Goal: Task Accomplishment & Management: Complete application form

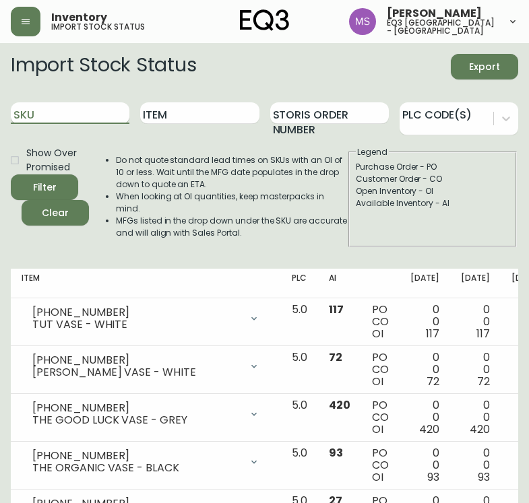
click at [75, 115] on input "SKU" at bounding box center [70, 113] width 119 height 22
click at [11, 174] on button "Filter" at bounding box center [44, 187] width 67 height 26
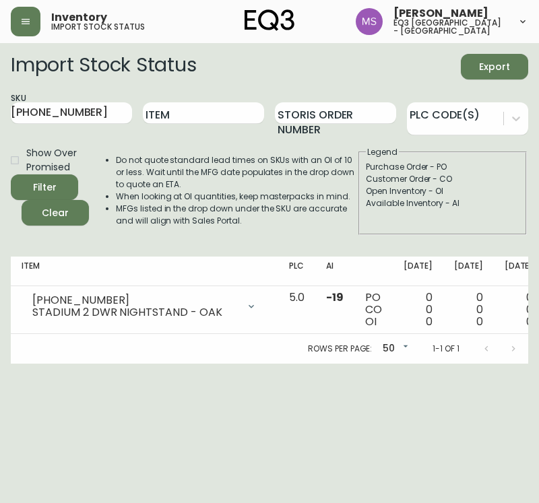
drag, startPoint x: 207, startPoint y: 374, endPoint x: 208, endPoint y: 365, distance: 8.8
click at [208, 364] on html "Inventory import stock status [PERSON_NAME] eq3 [GEOGRAPHIC_DATA] - st laurent …" at bounding box center [269, 182] width 539 height 364
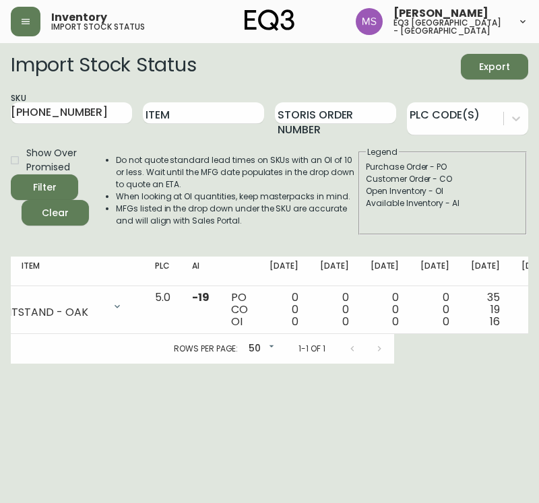
scroll to position [0, 139]
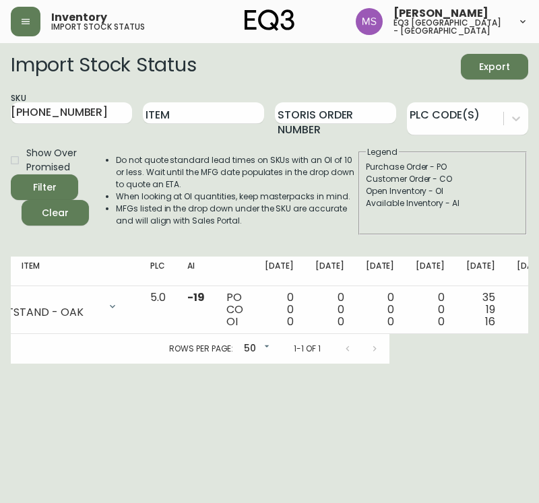
drag, startPoint x: 110, startPoint y: 113, endPoint x: 0, endPoint y: 112, distance: 109.8
click at [0, 112] on main "Import Stock Status Export SKU [PHONE_NUMBER] Item Storis Order Number PLC Code…" at bounding box center [269, 203] width 539 height 321
type input "[PHONE_NUMBER]"
click at [11, 174] on button "Filter" at bounding box center [44, 187] width 67 height 26
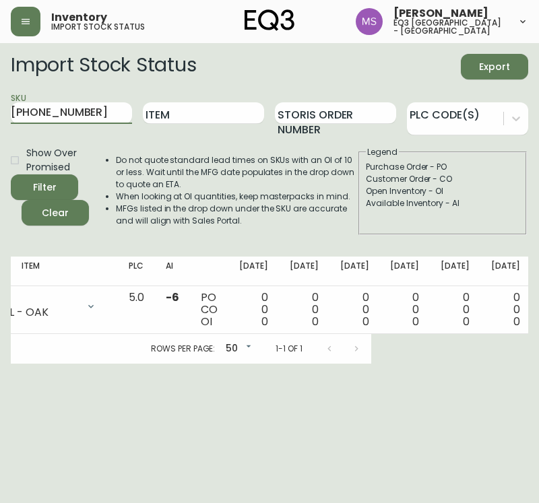
scroll to position [0, 174]
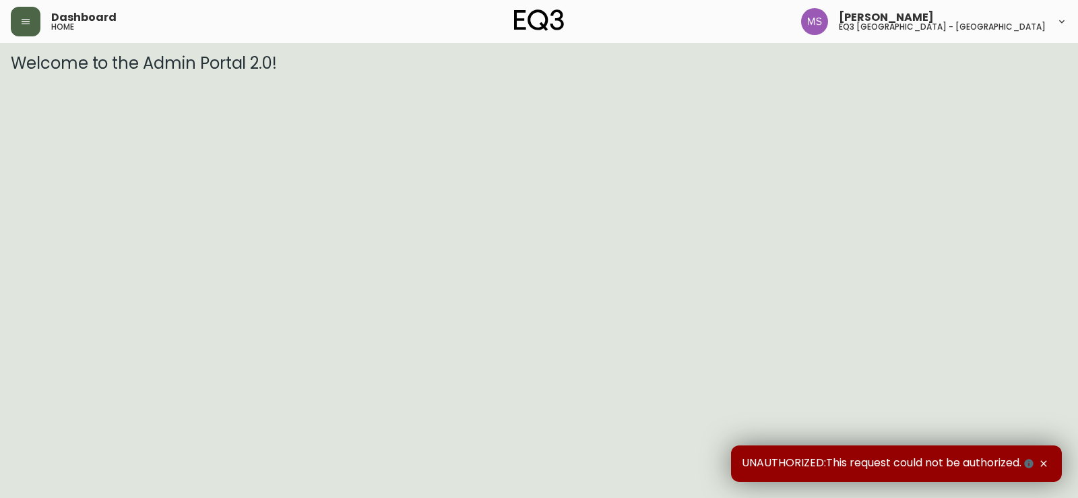
click at [24, 30] on button "button" at bounding box center [26, 22] width 30 height 30
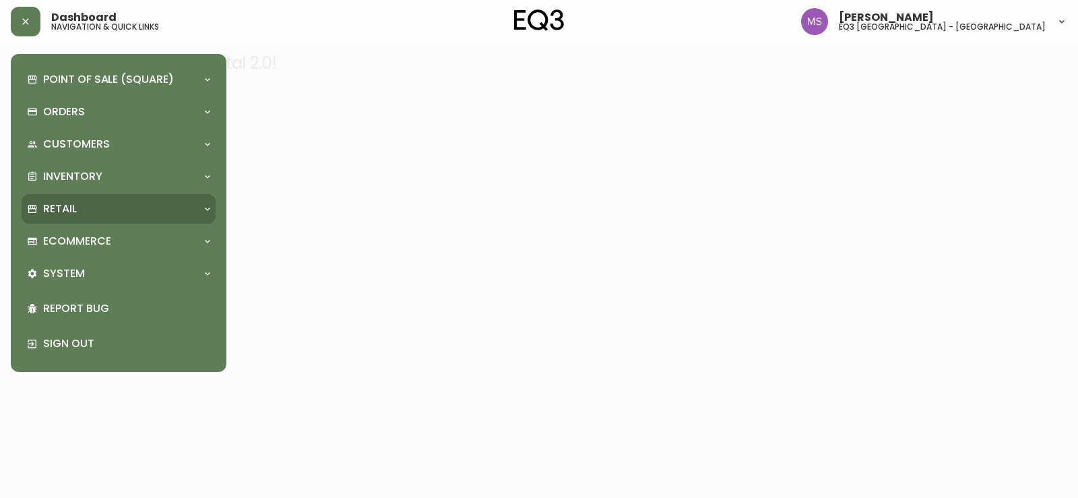
click at [69, 205] on p "Retail" at bounding box center [60, 208] width 34 height 15
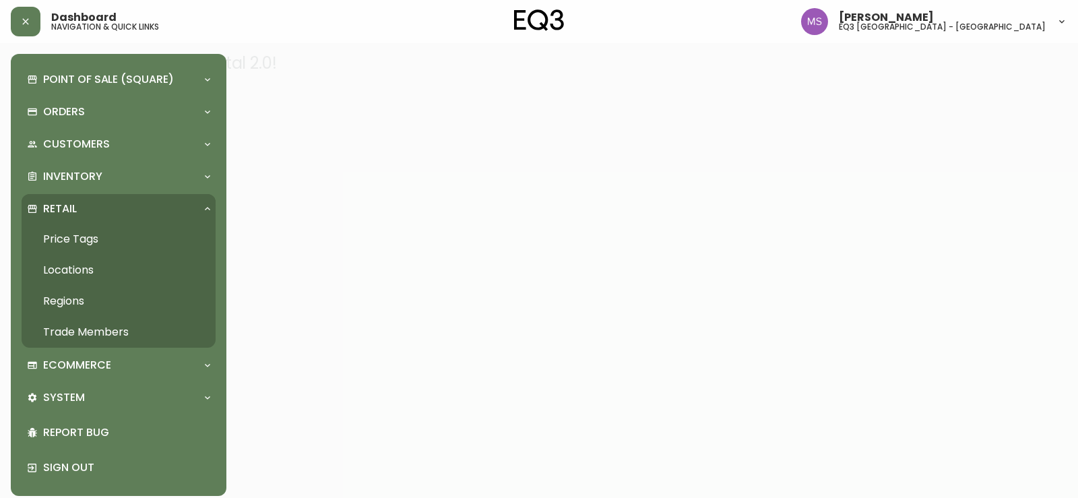
click at [104, 337] on link "Trade Members" at bounding box center [119, 332] width 194 height 31
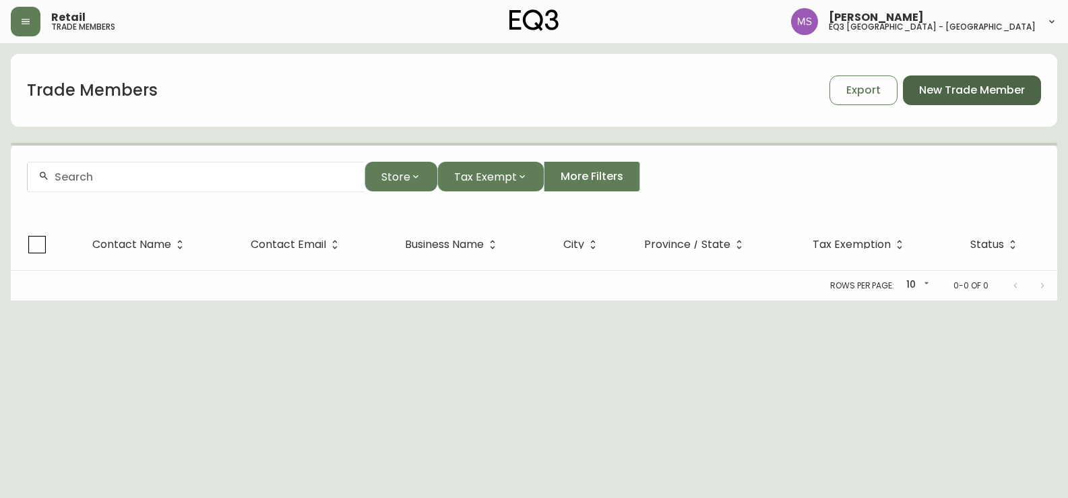
click at [957, 86] on span "New Trade Member" at bounding box center [972, 90] width 106 height 15
